Goal: Task Accomplishment & Management: Manage account settings

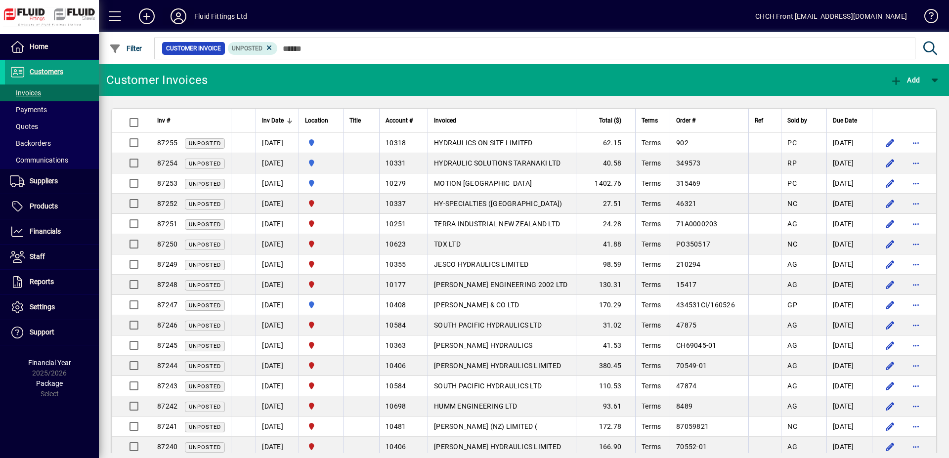
click at [176, 15] on icon at bounding box center [179, 16] width 20 height 16
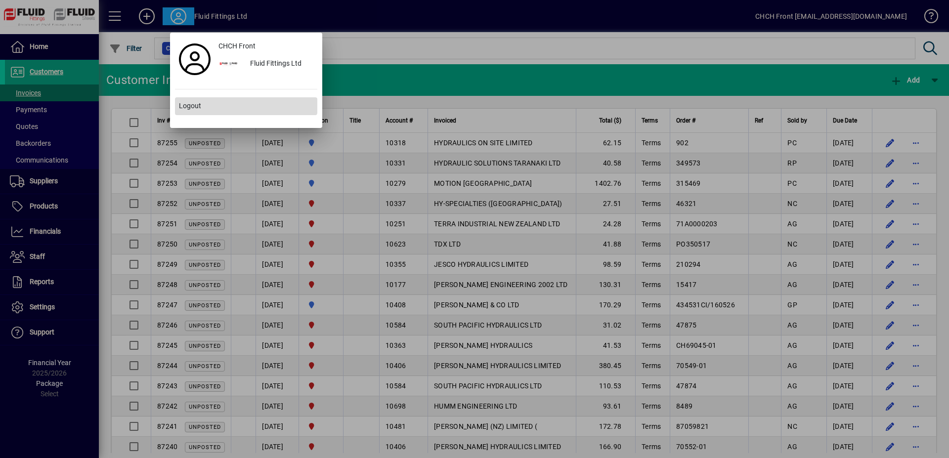
click at [203, 102] on span at bounding box center [246, 106] width 142 height 24
